Goal: Information Seeking & Learning: Learn about a topic

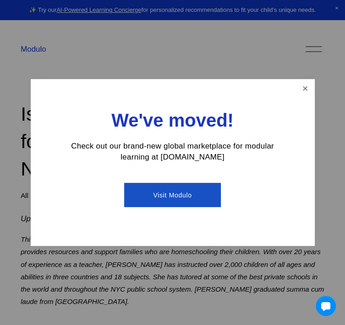
scroll to position [7, 0]
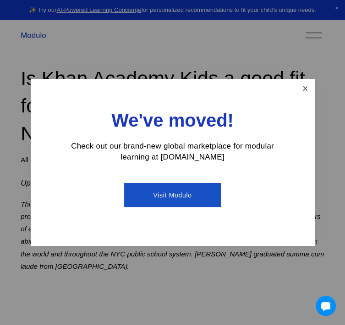
click at [308, 95] on link "Close" at bounding box center [305, 89] width 16 height 16
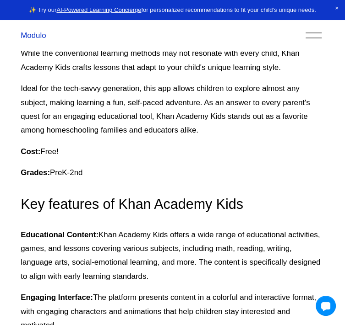
scroll to position [666, 0]
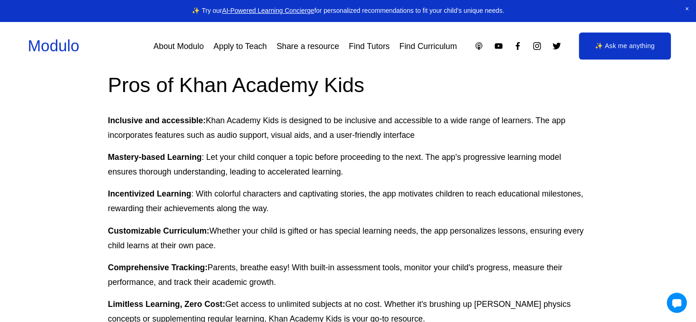
scroll to position [911, 0]
